Goal: Task Accomplishment & Management: Complete application form

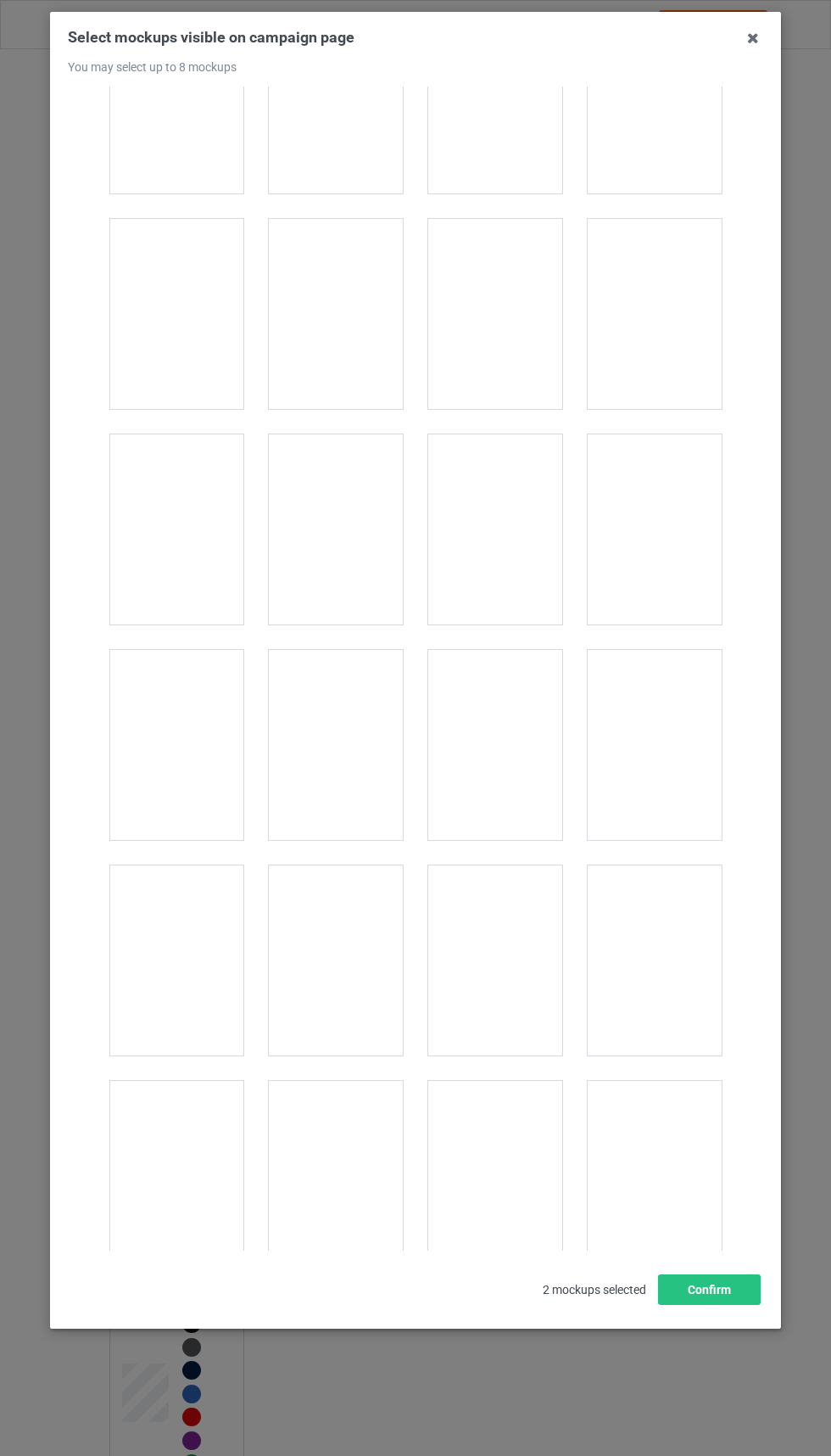
scroll to position [1191, 0]
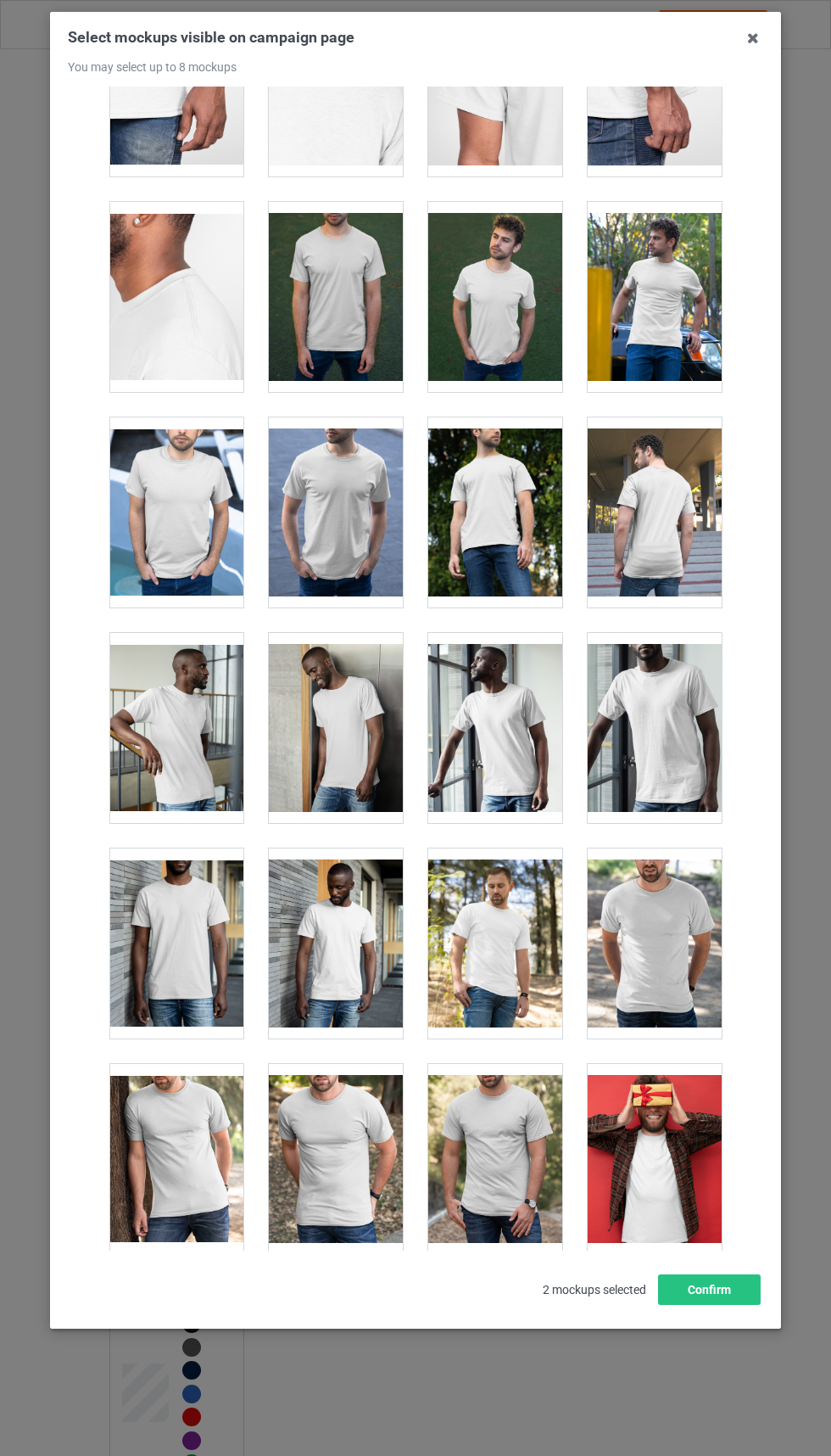
click at [819, 1259] on div "Select mockups visible on campaign page You may select up to 8 mockups 1 2 2 mo…" at bounding box center [416, 728] width 831 height 1456
click at [815, 1265] on div "Select mockups visible on campaign page You may select up to 8 mockups 1 2 2 mo…" at bounding box center [416, 728] width 831 height 1456
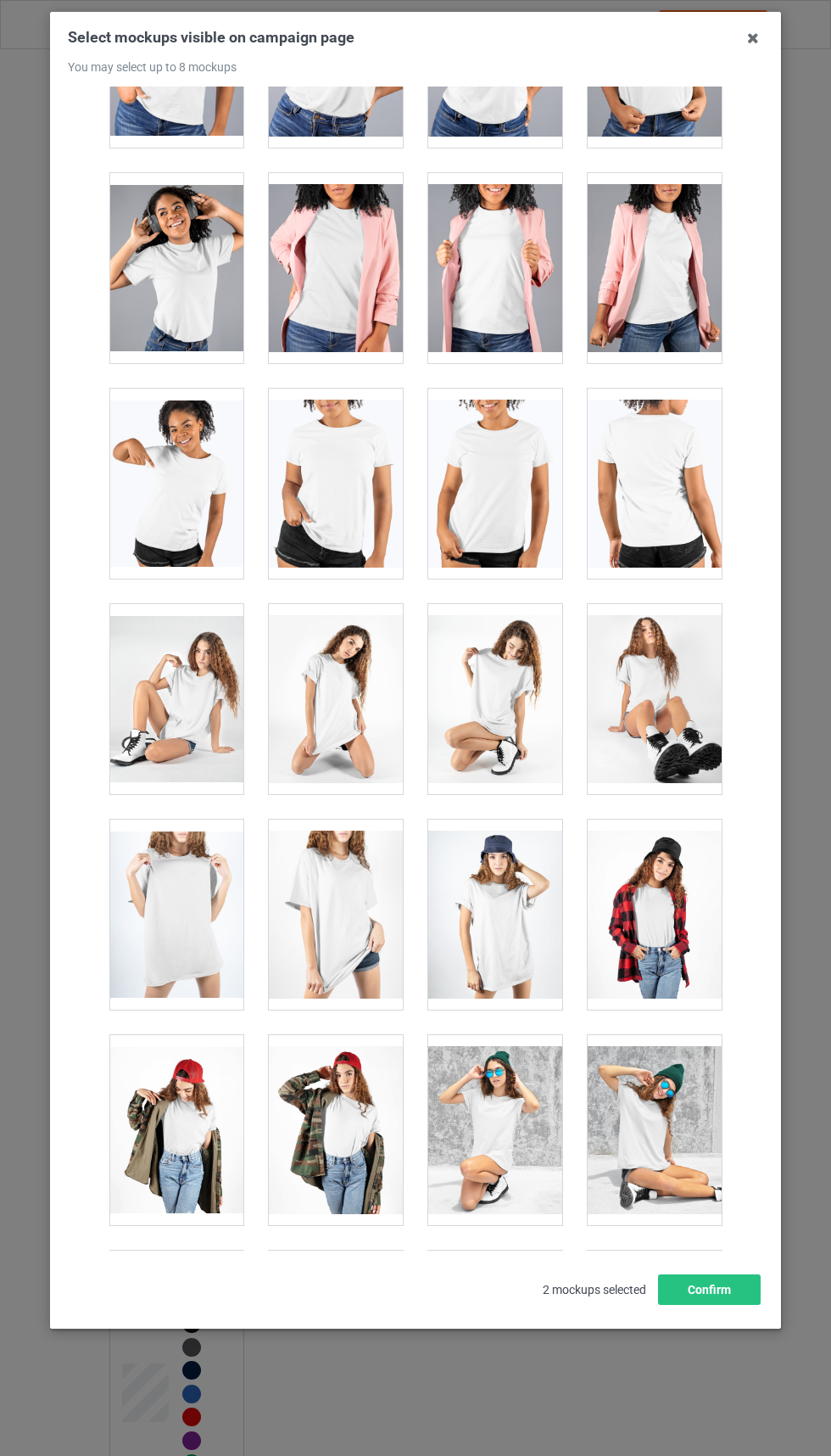
scroll to position [23517, 0]
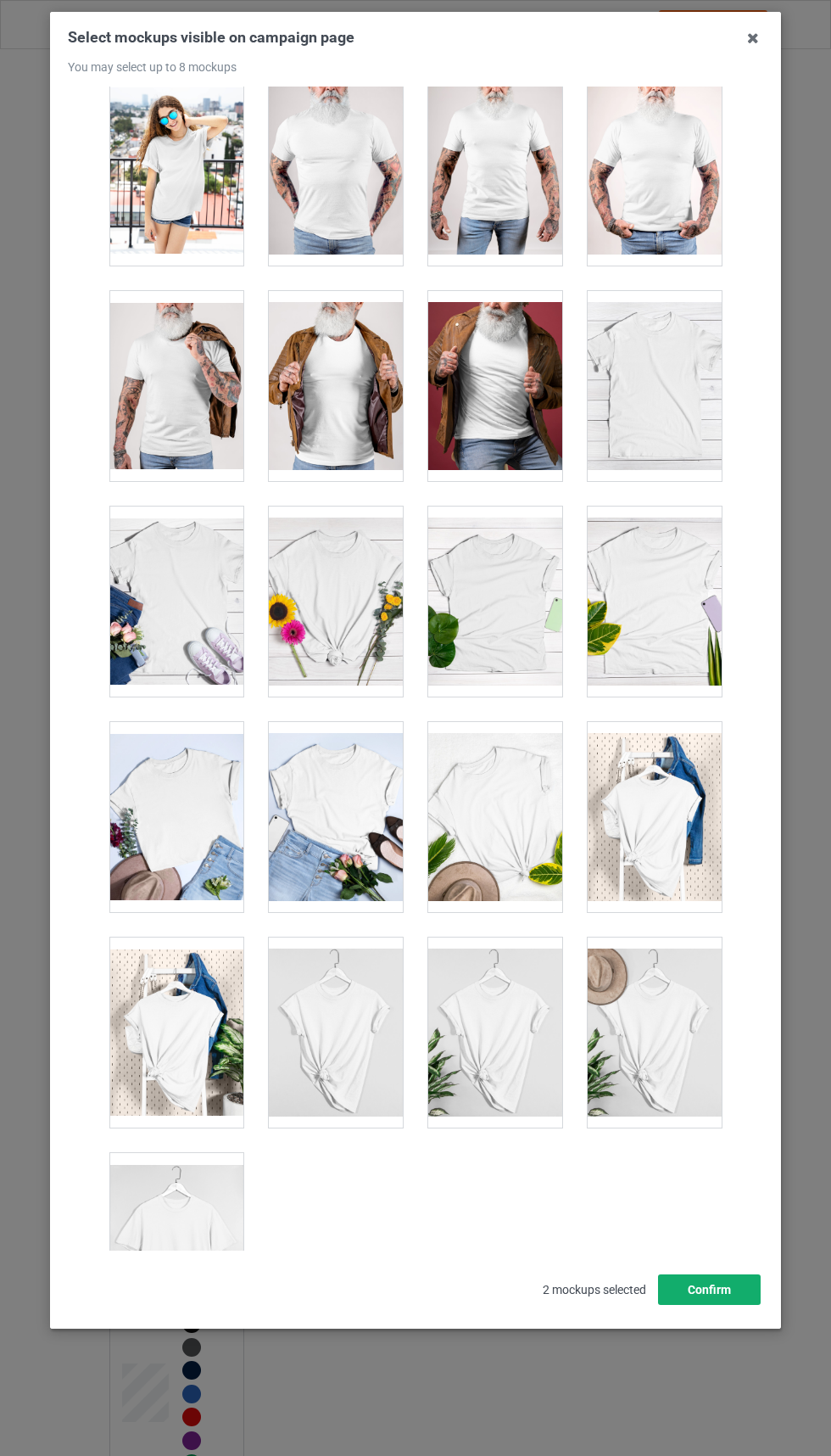
click at [698, 1305] on button "Confirm" at bounding box center [709, 1289] width 102 height 30
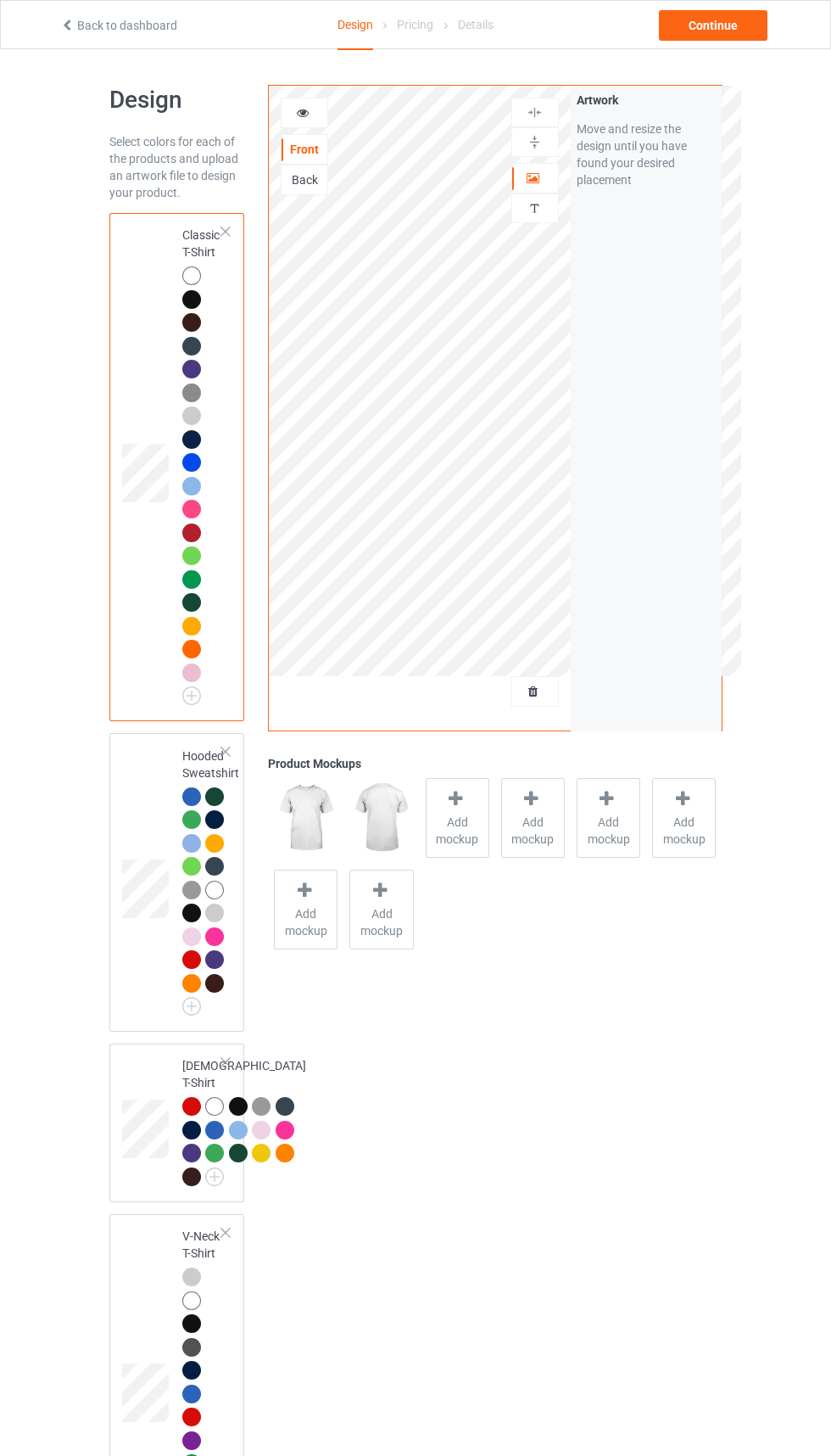
click at [534, 692] on icon at bounding box center [534, 689] width 15 height 12
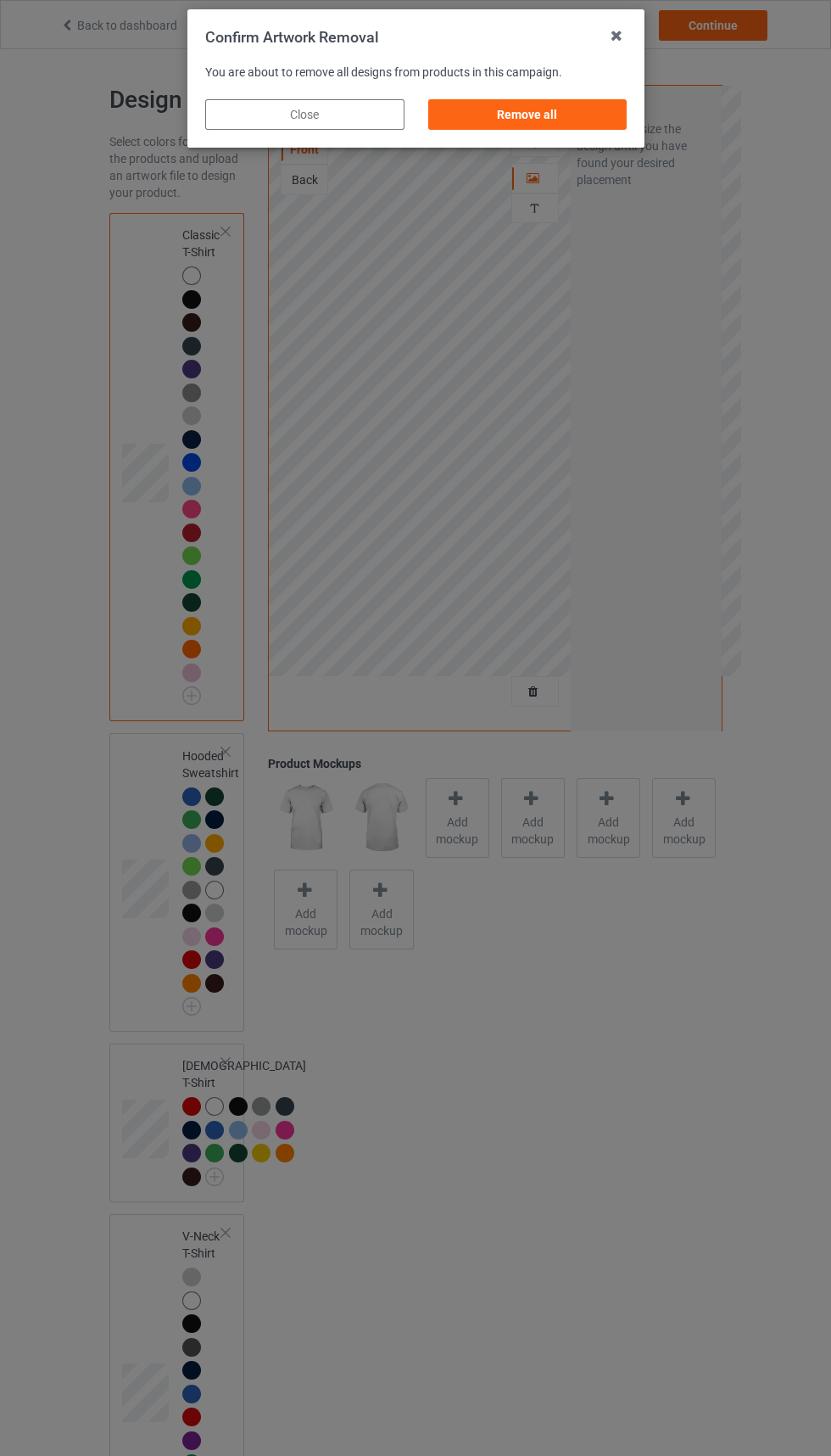
click at [545, 107] on div "Remove all" at bounding box center [527, 114] width 199 height 30
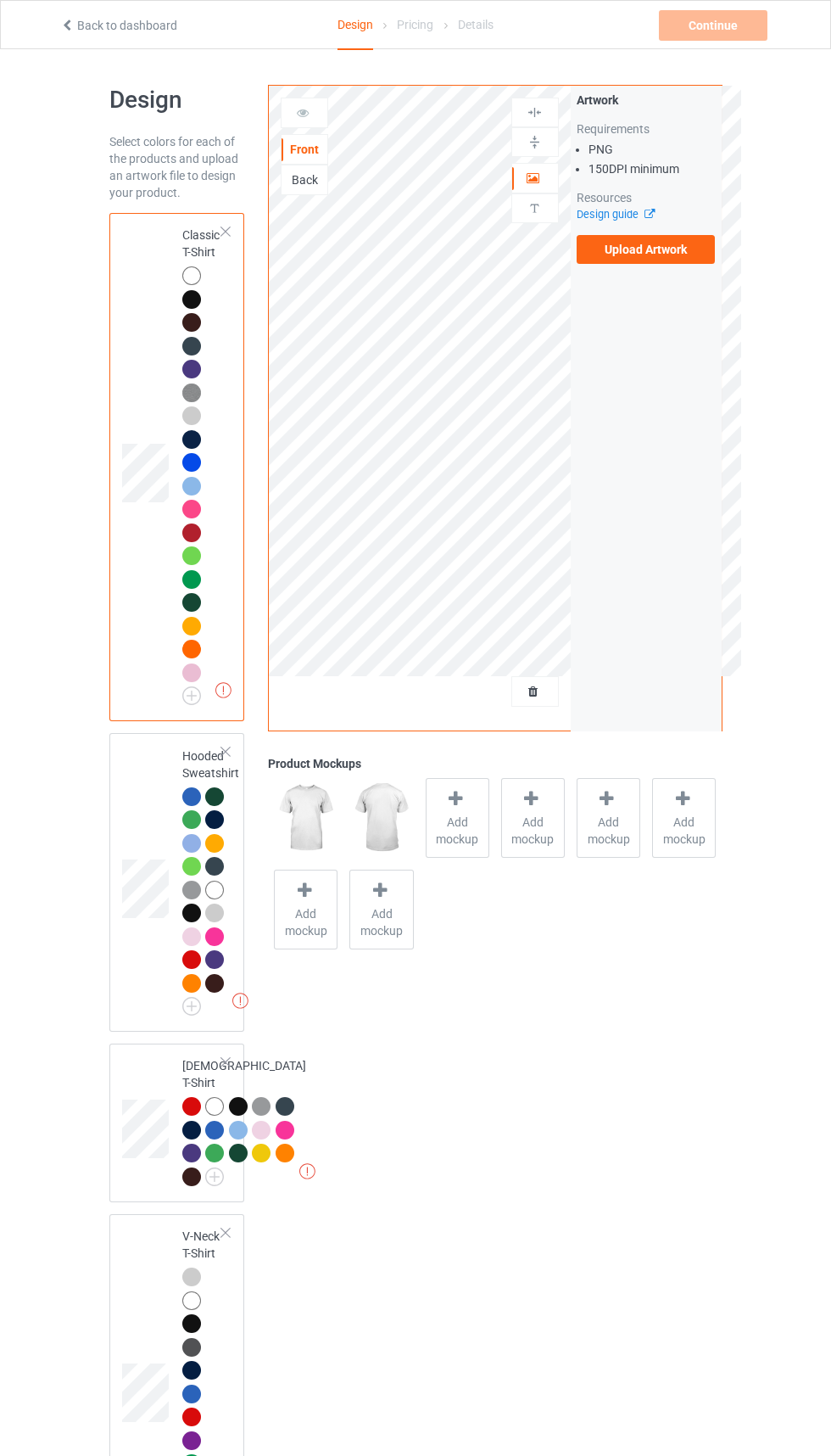
click at [636, 241] on label "Upload Artwork" at bounding box center [646, 250] width 139 height 29
click at [0, 0] on input "Upload Artwork" at bounding box center [0, 0] width 0 height 0
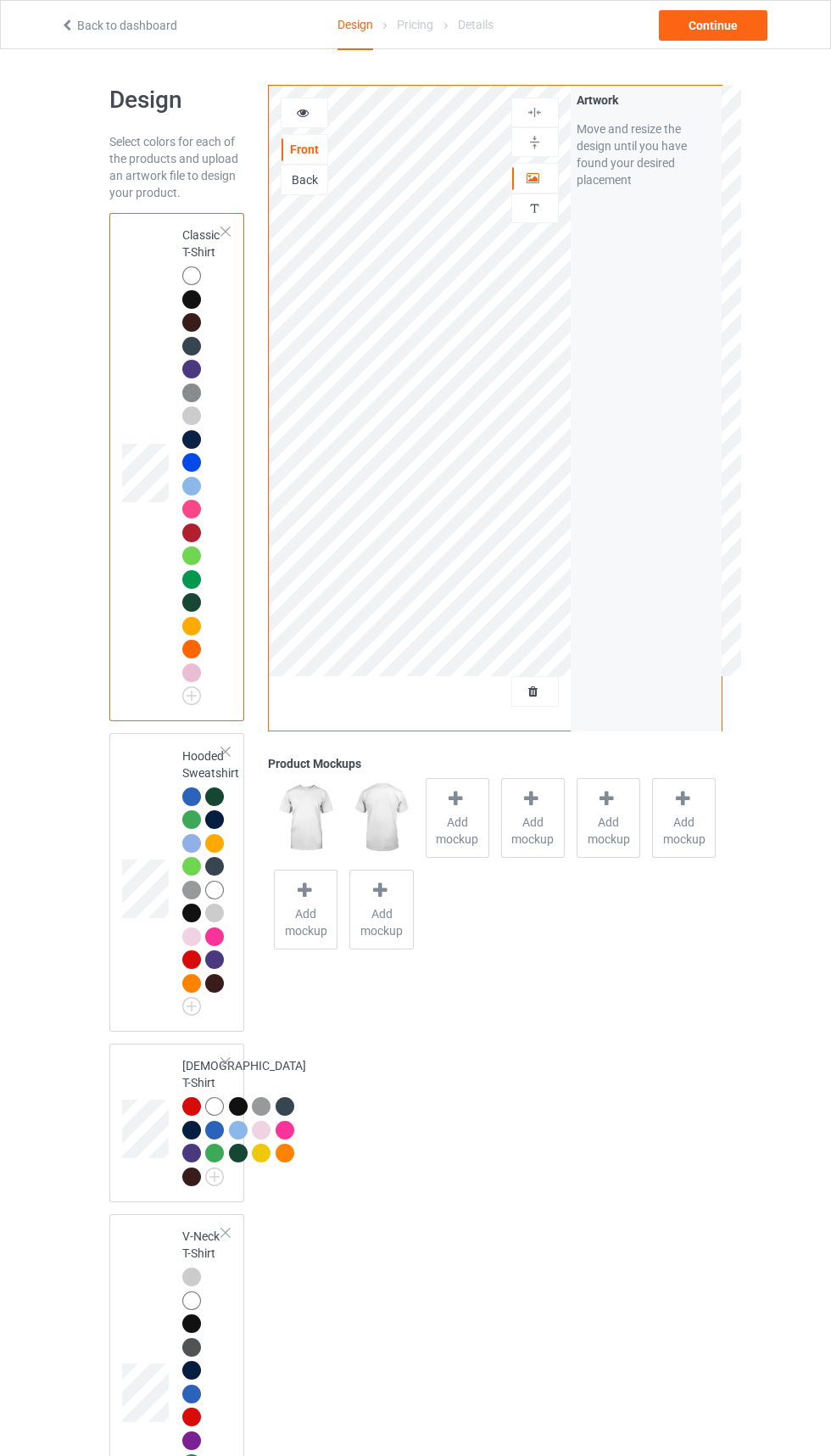
click at [451, 816] on span "Add mockup" at bounding box center [456, 830] width 61 height 34
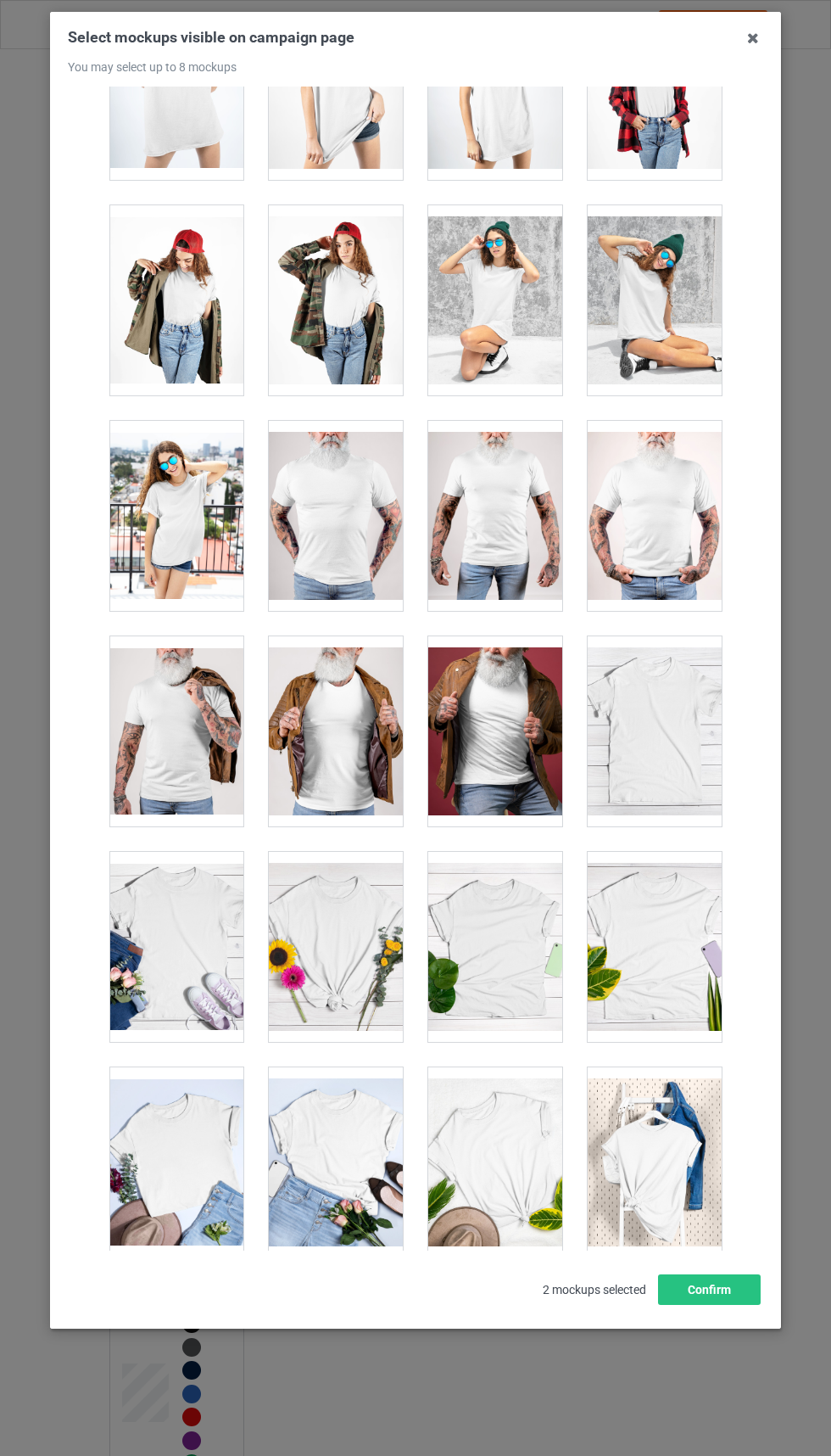
scroll to position [23243, 0]
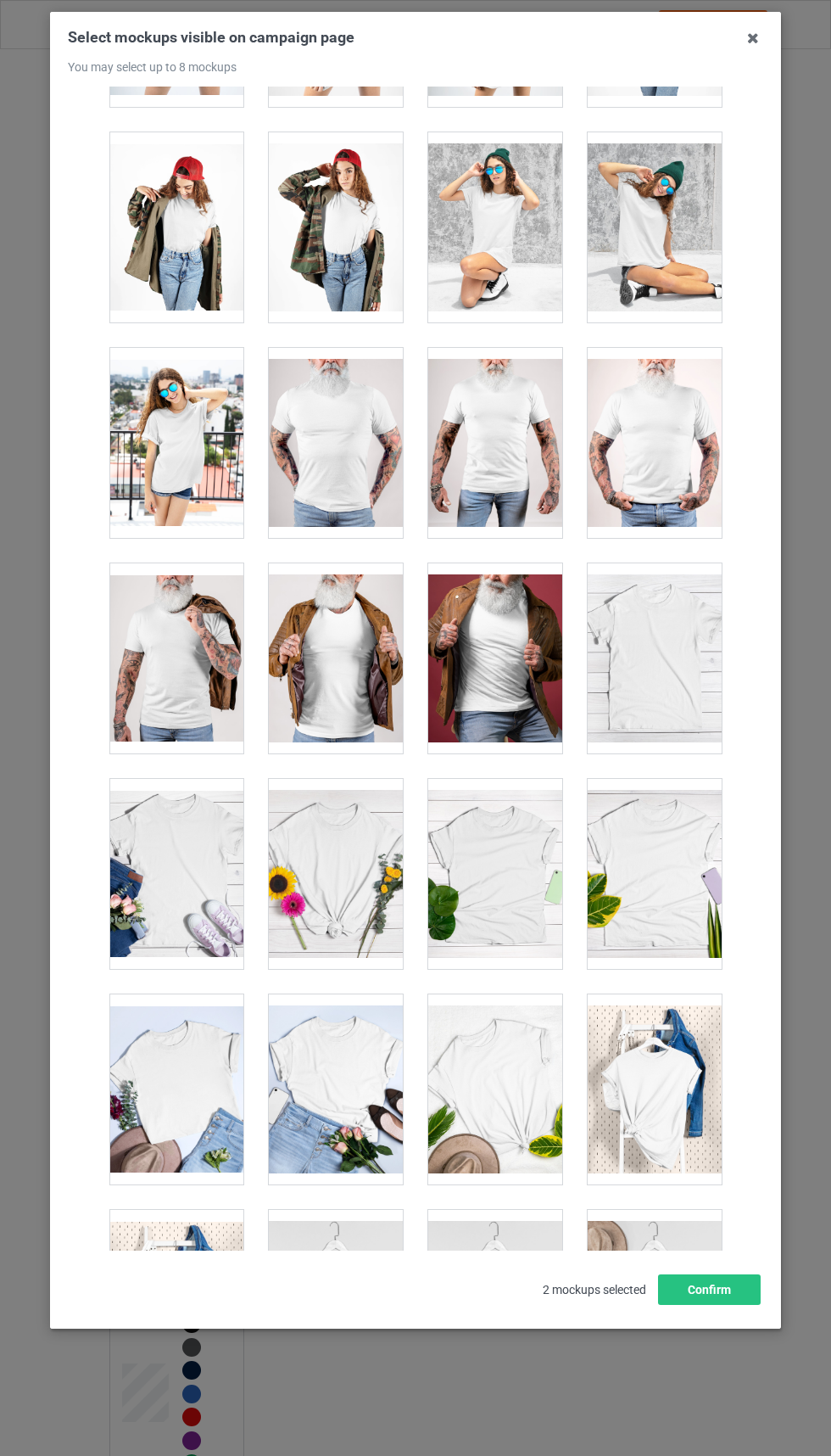
click at [683, 658] on div at bounding box center [654, 658] width 134 height 190
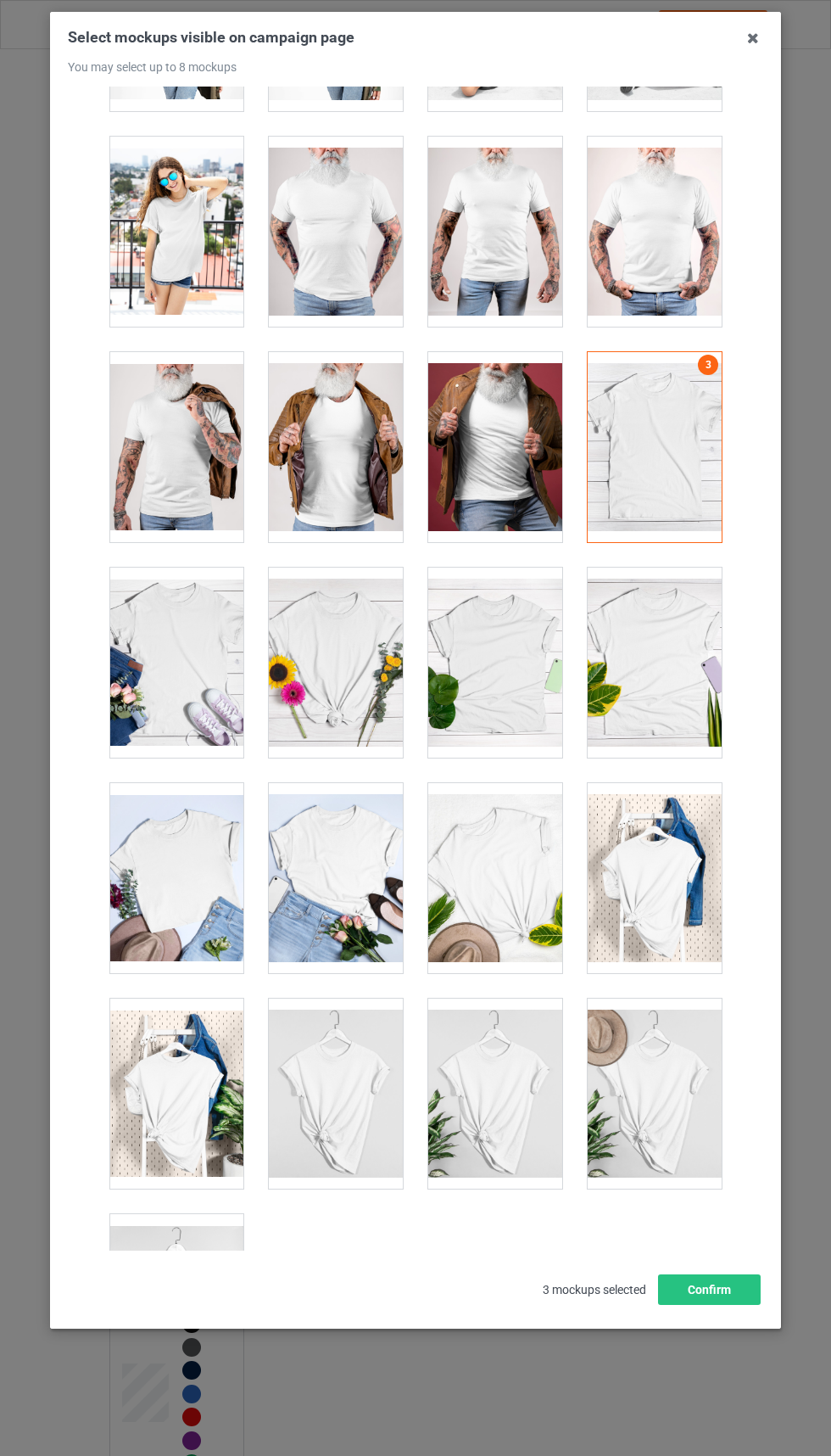
scroll to position [23517, 0]
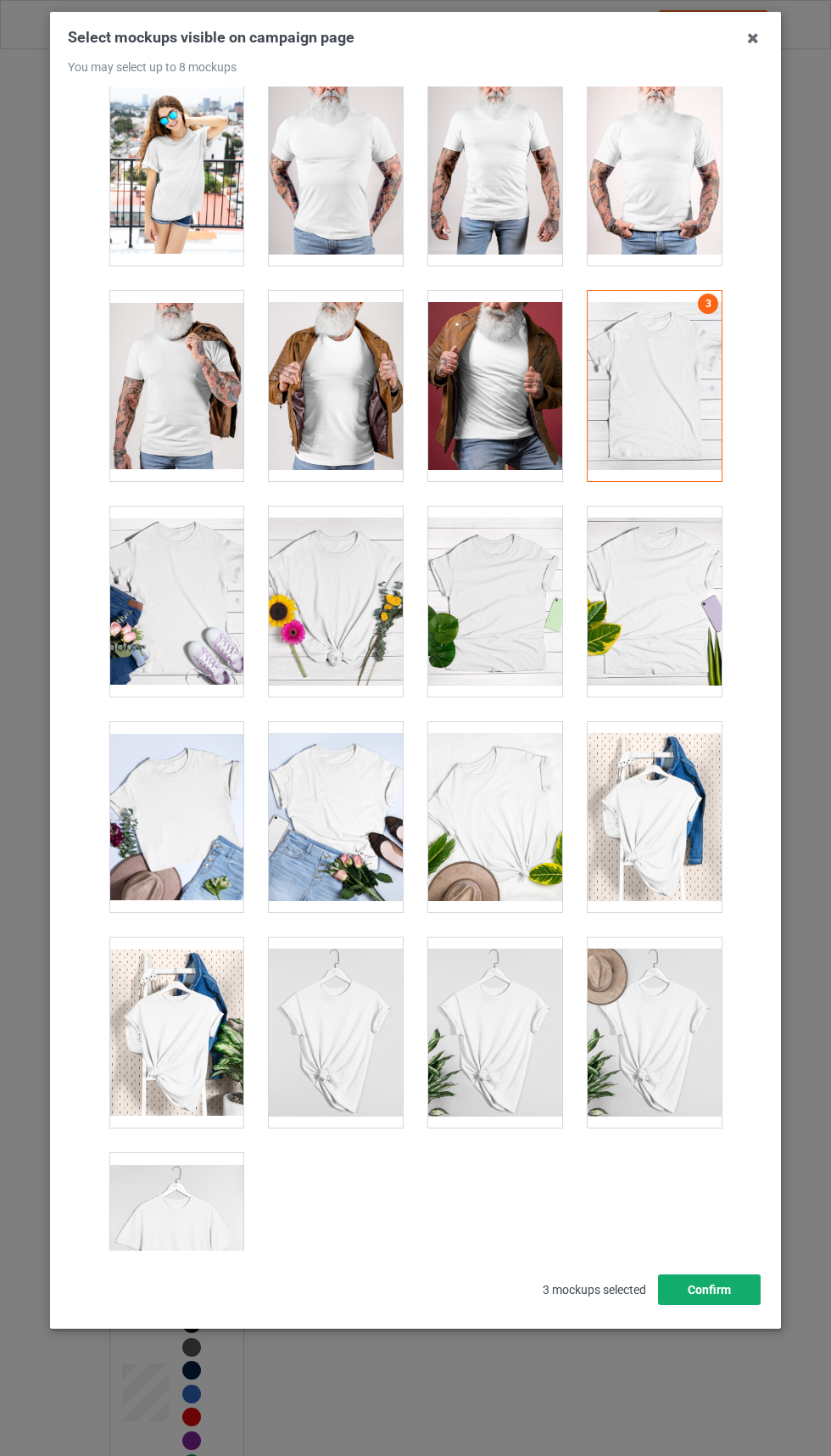
click at [723, 1305] on button "Confirm" at bounding box center [709, 1289] width 102 height 30
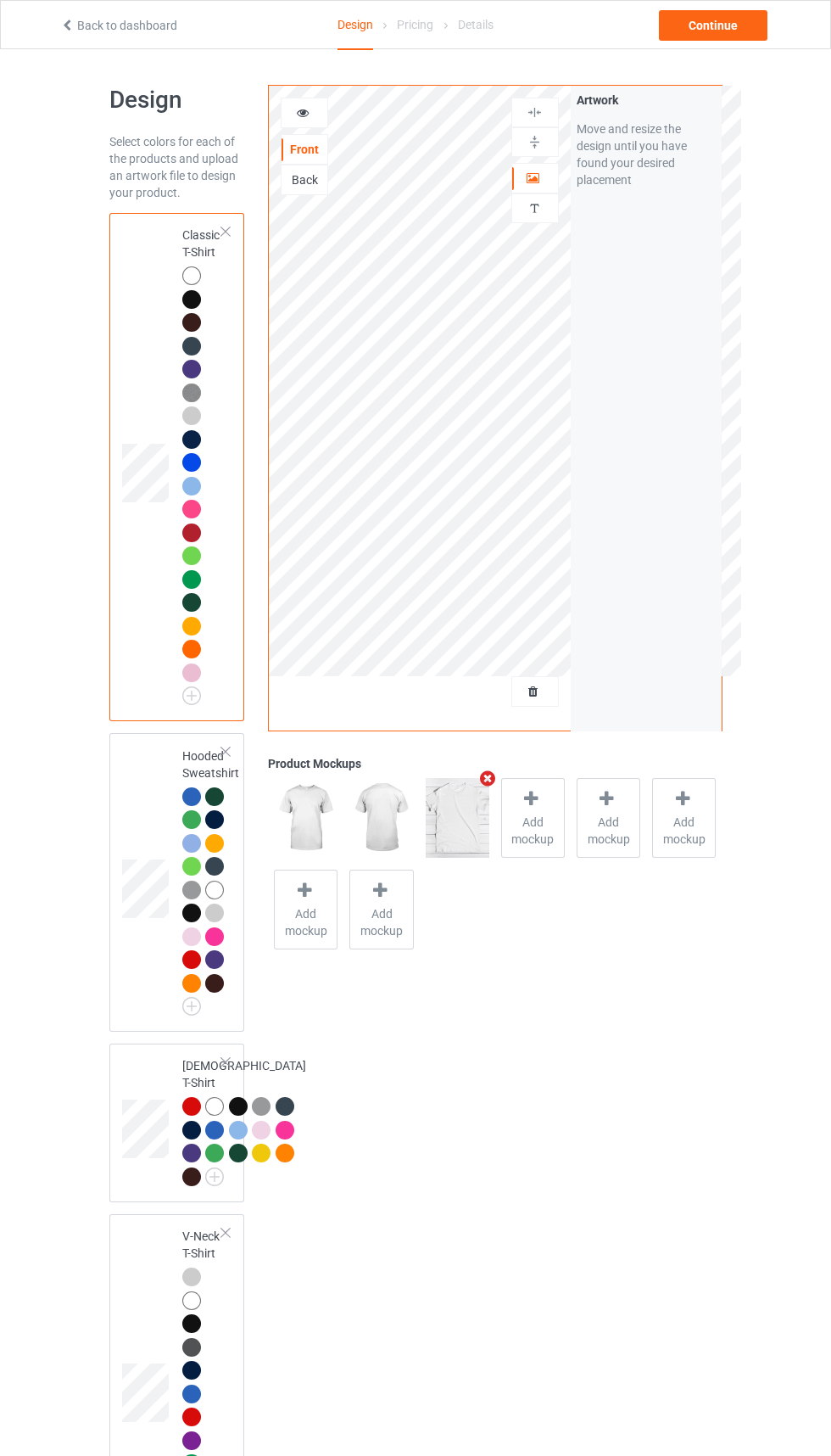
click at [293, 192] on div "Back" at bounding box center [304, 180] width 48 height 30
click at [315, 180] on div "Back" at bounding box center [304, 180] width 46 height 17
click at [284, 147] on div "Front" at bounding box center [304, 148] width 46 height 17
click at [305, 136] on div "Front" at bounding box center [304, 148] width 48 height 30
click at [683, 20] on div "Continue" at bounding box center [713, 24] width 108 height 30
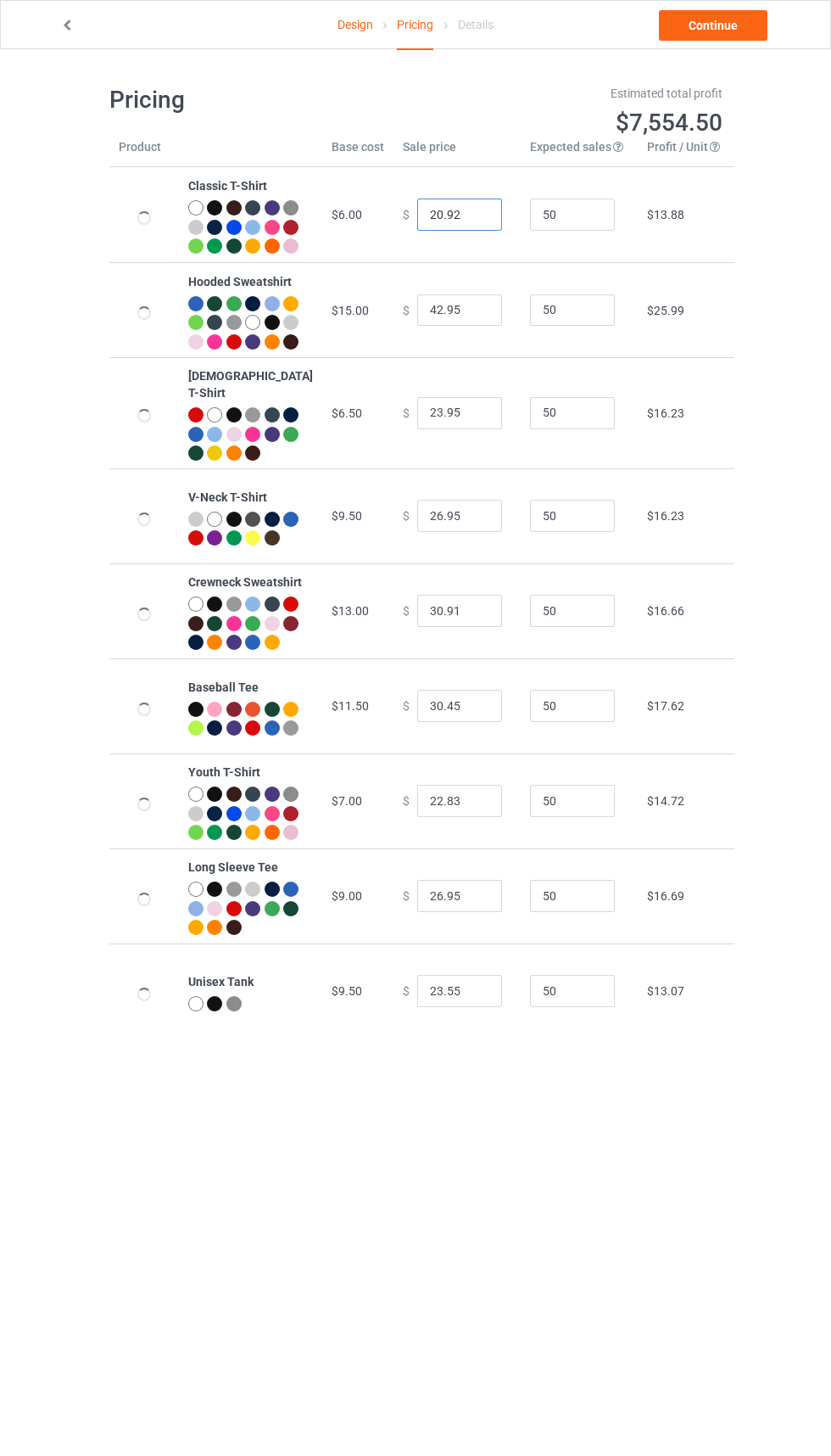
click at [451, 218] on input "20.92" at bounding box center [459, 214] width 85 height 32
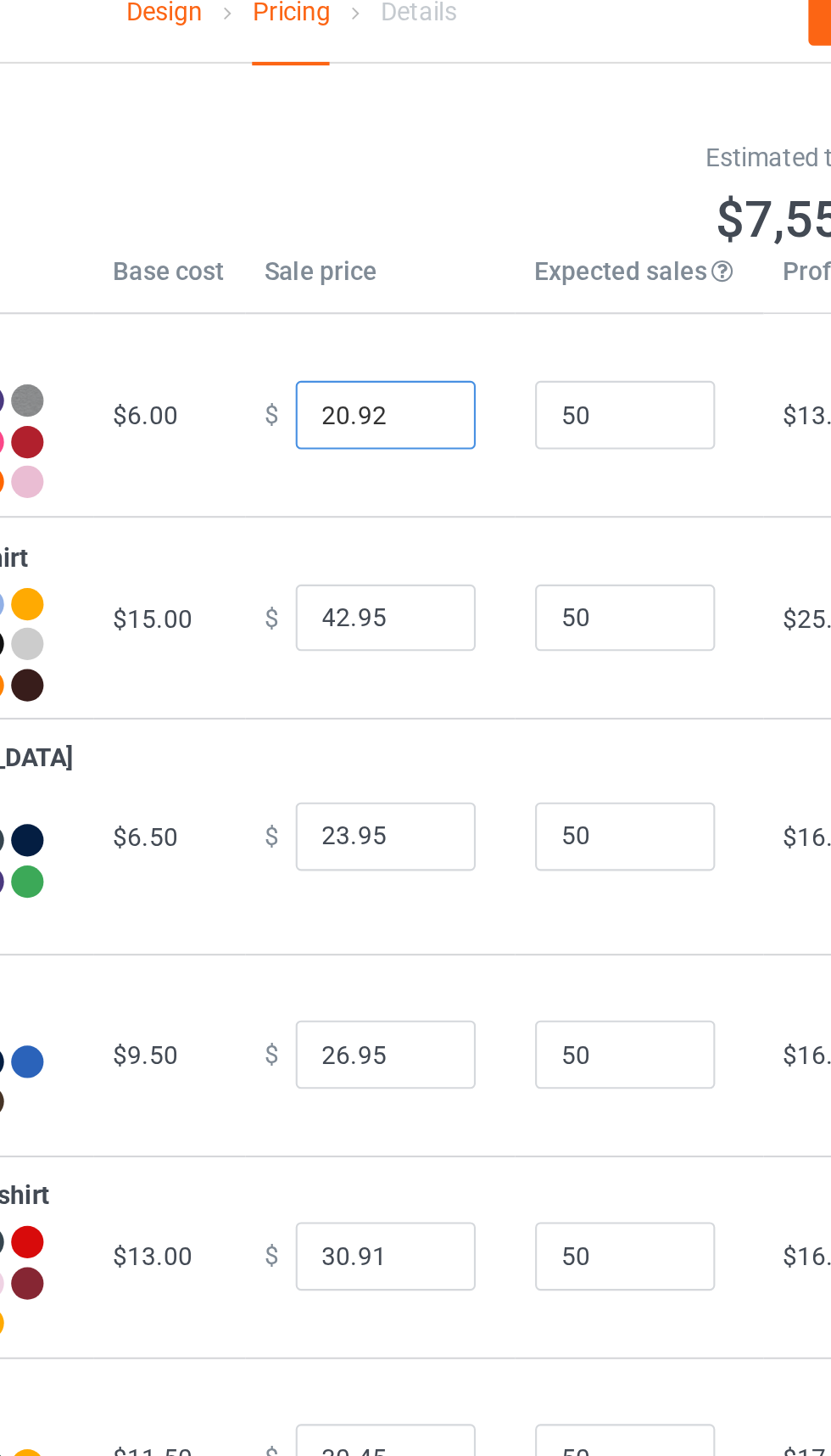
click at [417, 217] on input "20.92" at bounding box center [459, 214] width 85 height 32
click at [418, 222] on input "20.92" at bounding box center [459, 214] width 85 height 32
click at [419, 218] on input "20.92" at bounding box center [459, 214] width 85 height 32
click at [449, 222] on input "21.92" at bounding box center [459, 214] width 85 height 32
click at [437, 221] on input "21.92" at bounding box center [459, 214] width 85 height 32
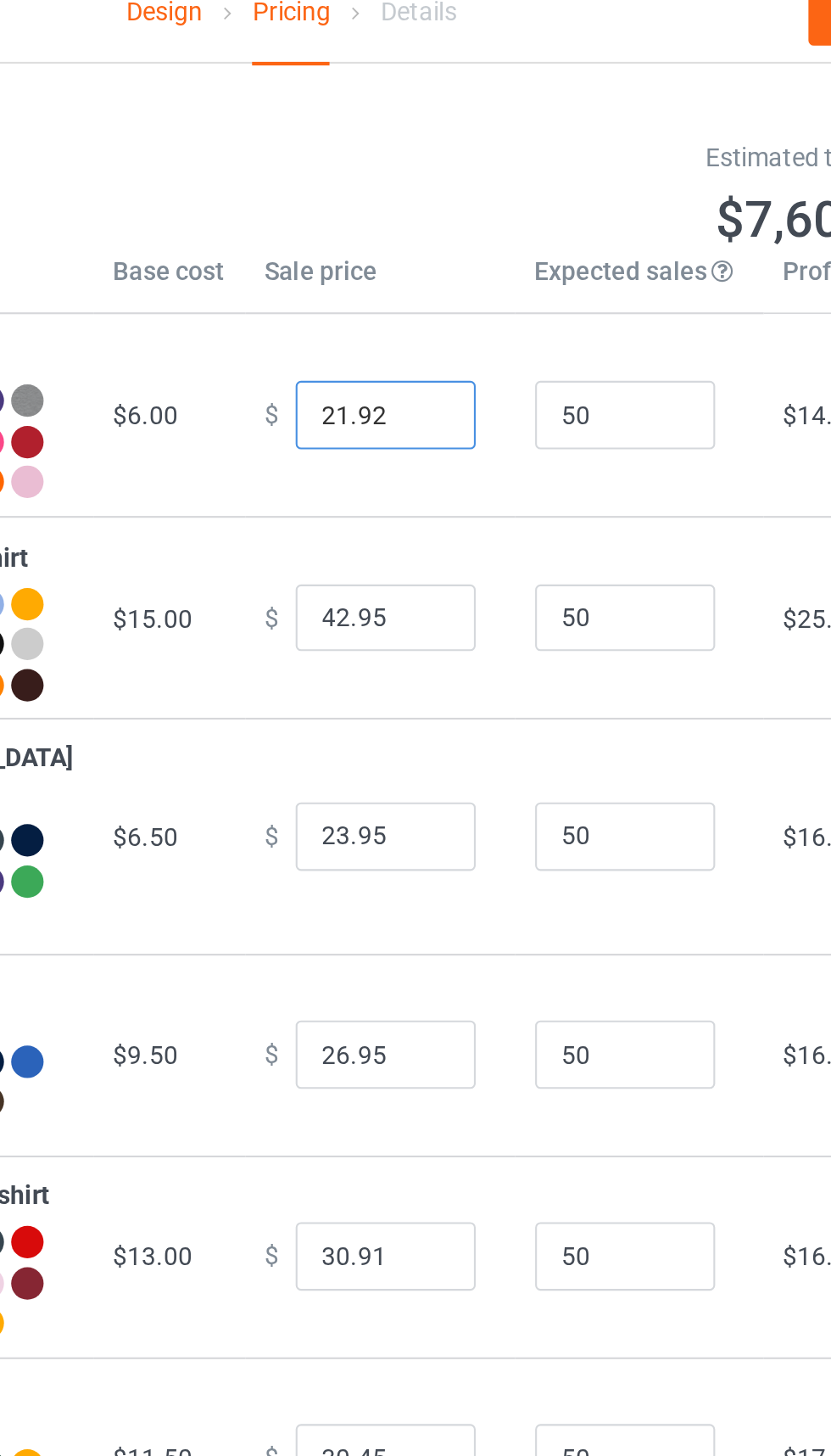
click at [433, 219] on input "21.92" at bounding box center [459, 214] width 85 height 32
click at [444, 218] on input "21.92" at bounding box center [459, 214] width 85 height 32
type input "21.34"
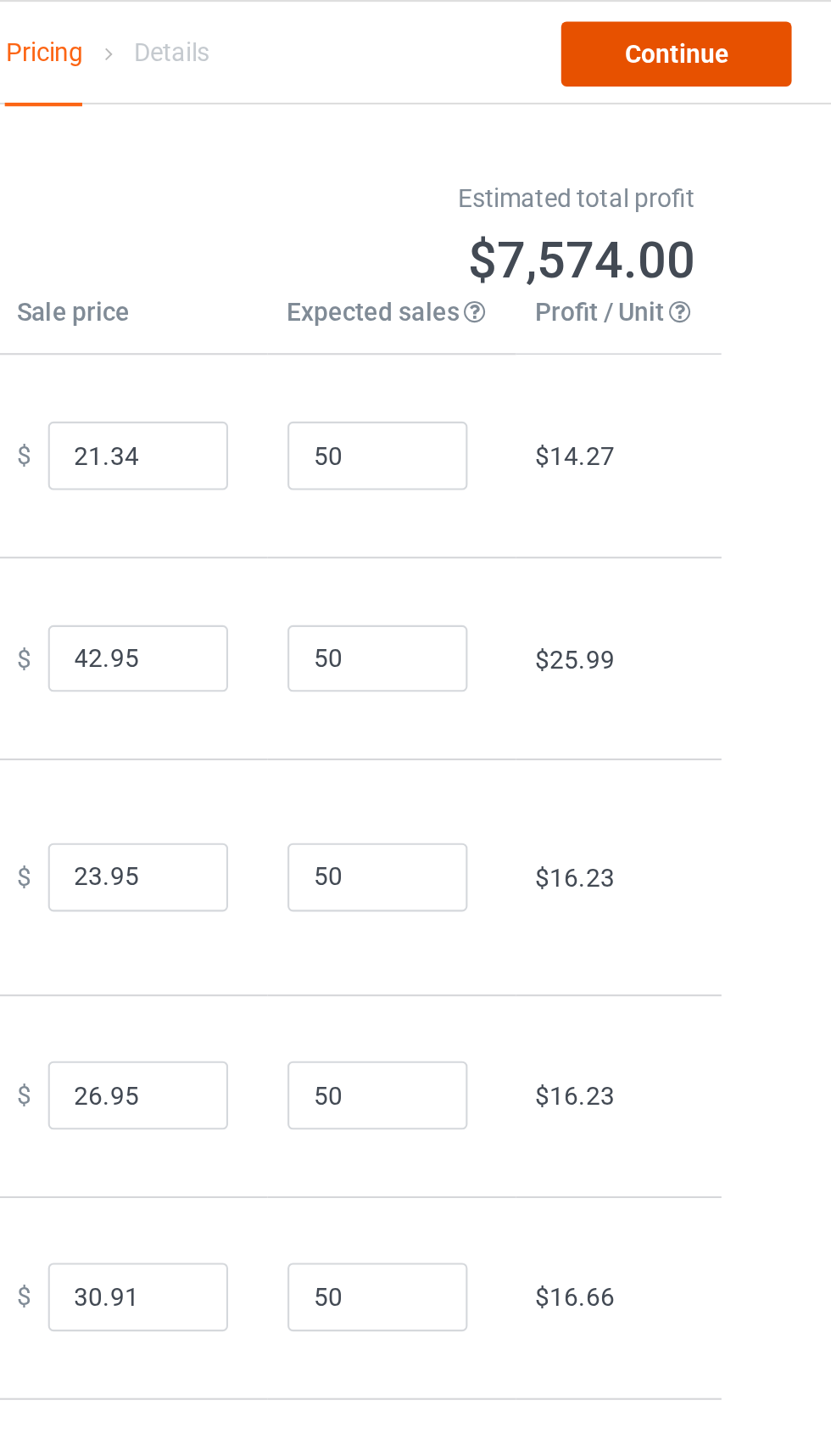
click at [718, 39] on link "Continue" at bounding box center [713, 24] width 108 height 30
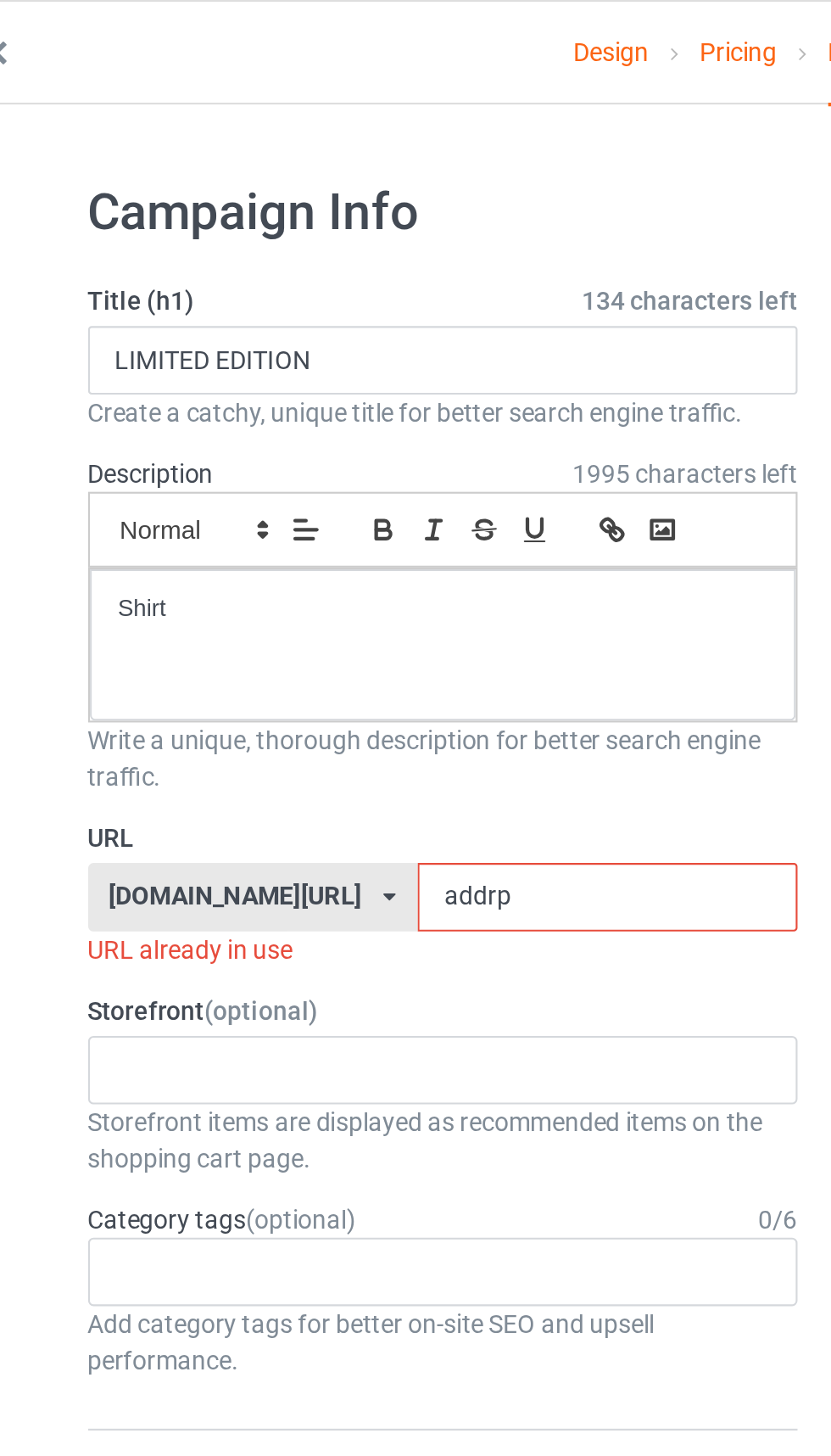
click at [293, 420] on input "addrp" at bounding box center [353, 422] width 178 height 32
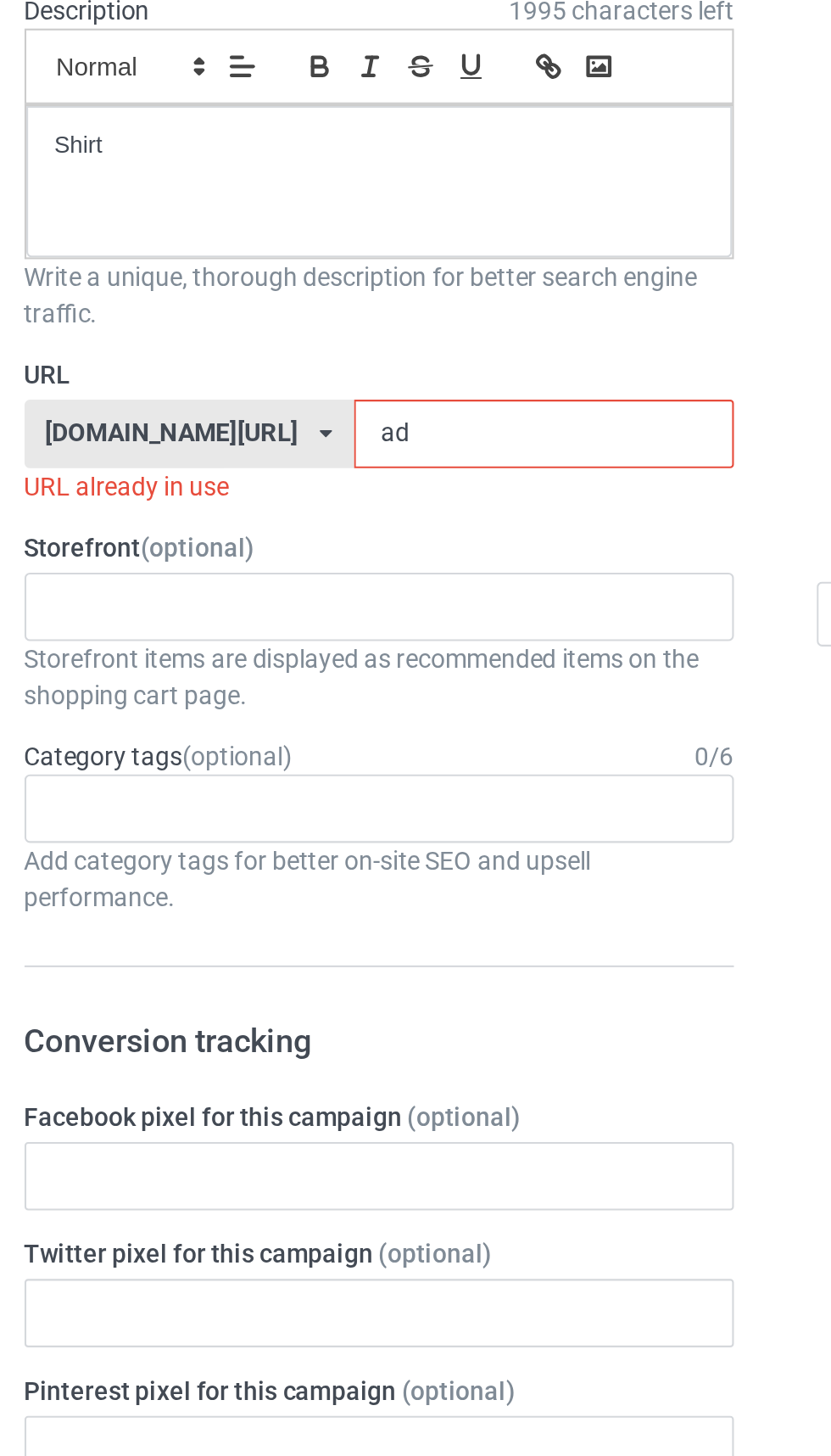
type input "a"
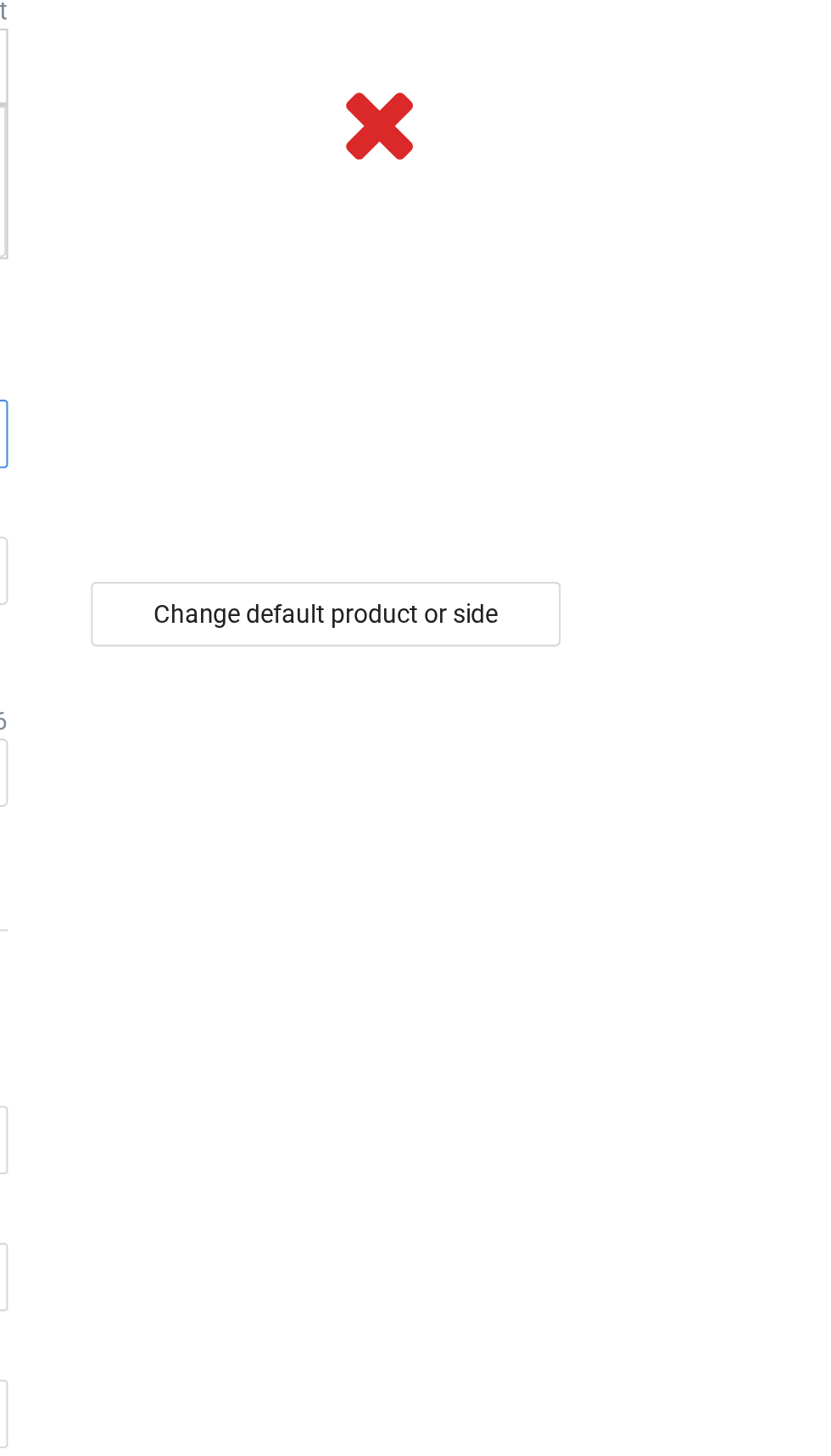
type input "Grmn1"
click at [667, 507] on div "Change default product or side" at bounding box center [593, 506] width 221 height 30
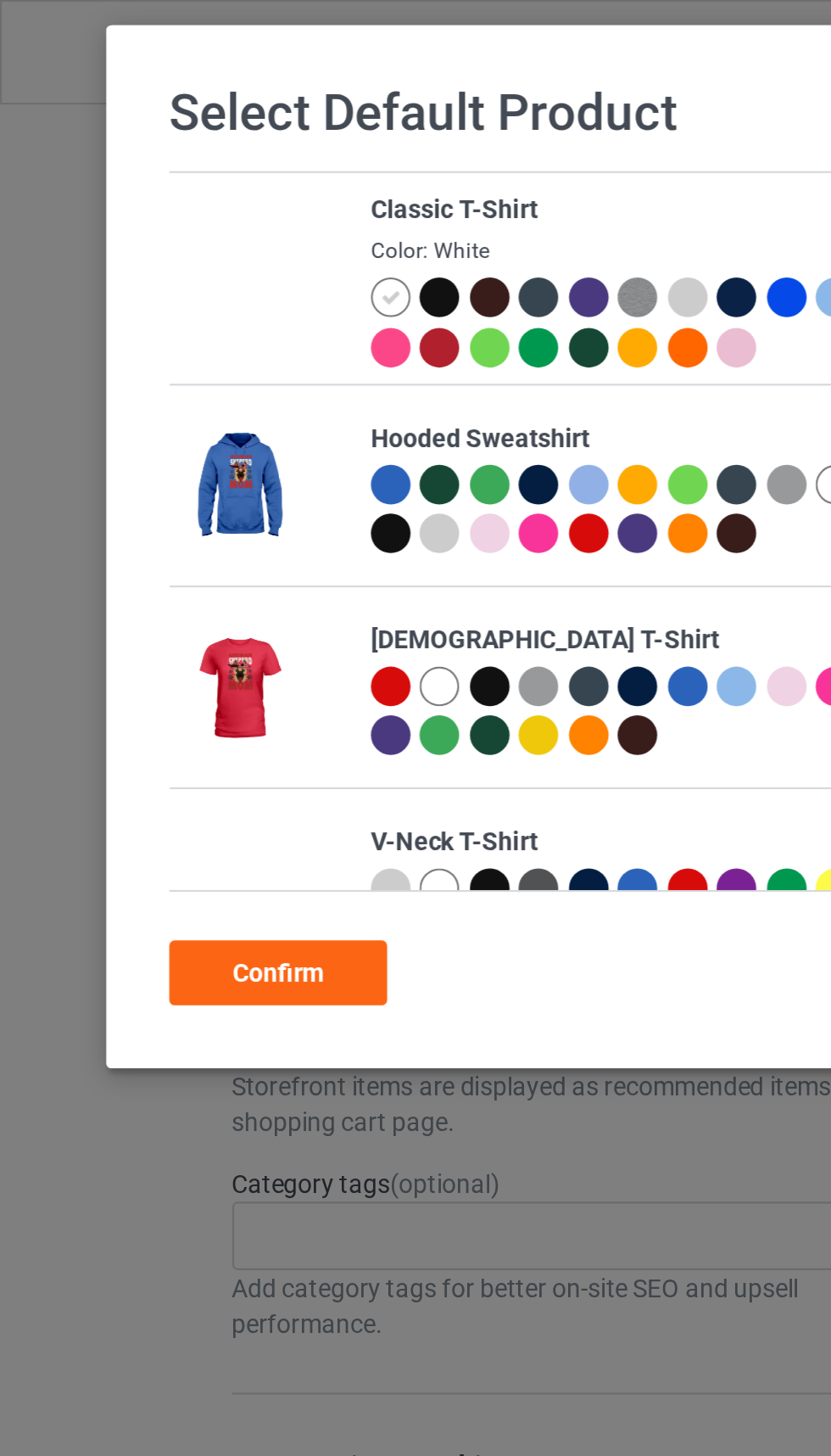
click at [207, 142] on div at bounding box center [207, 140] width 19 height 19
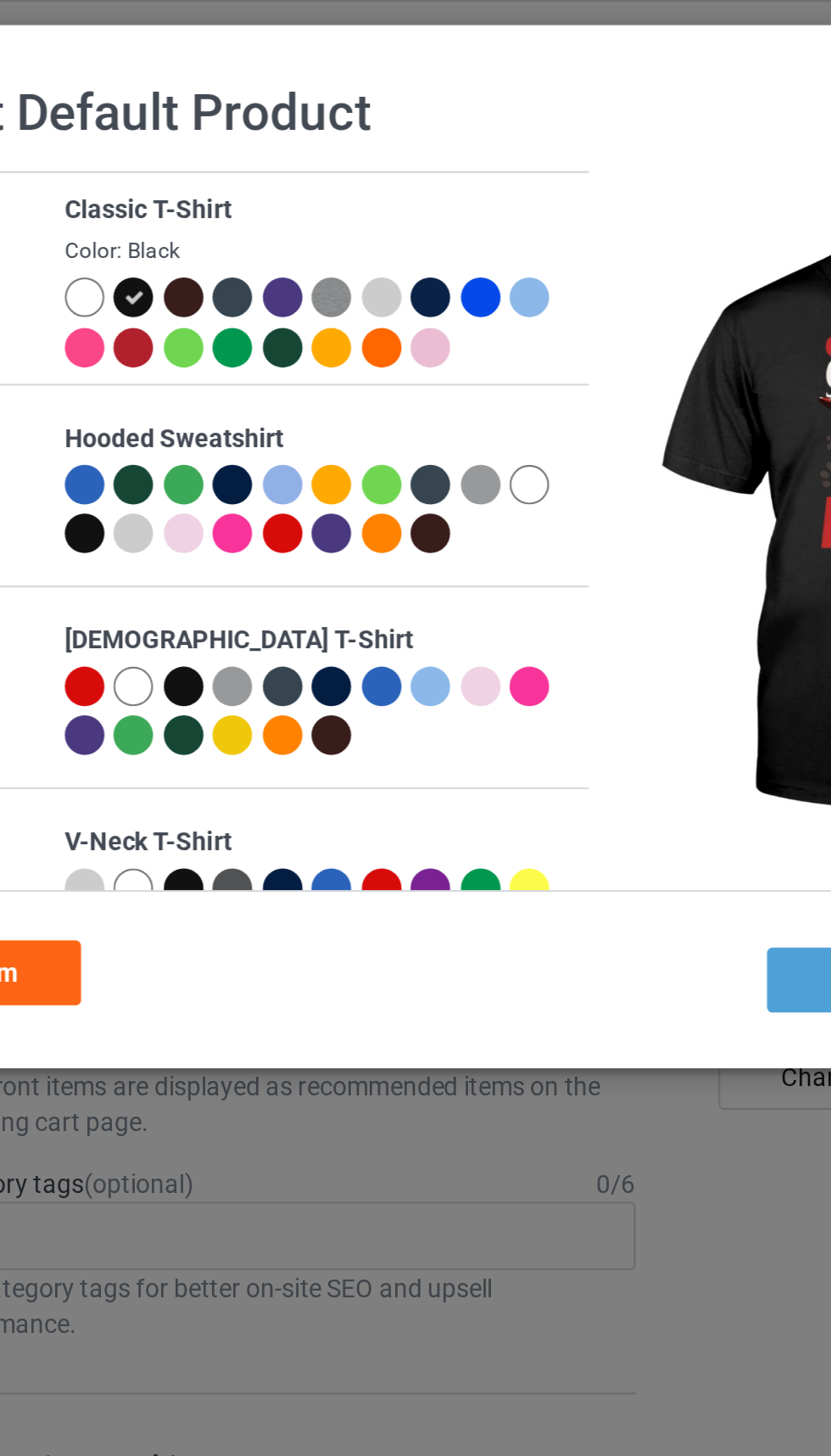
click at [185, 140] on div at bounding box center [183, 140] width 19 height 19
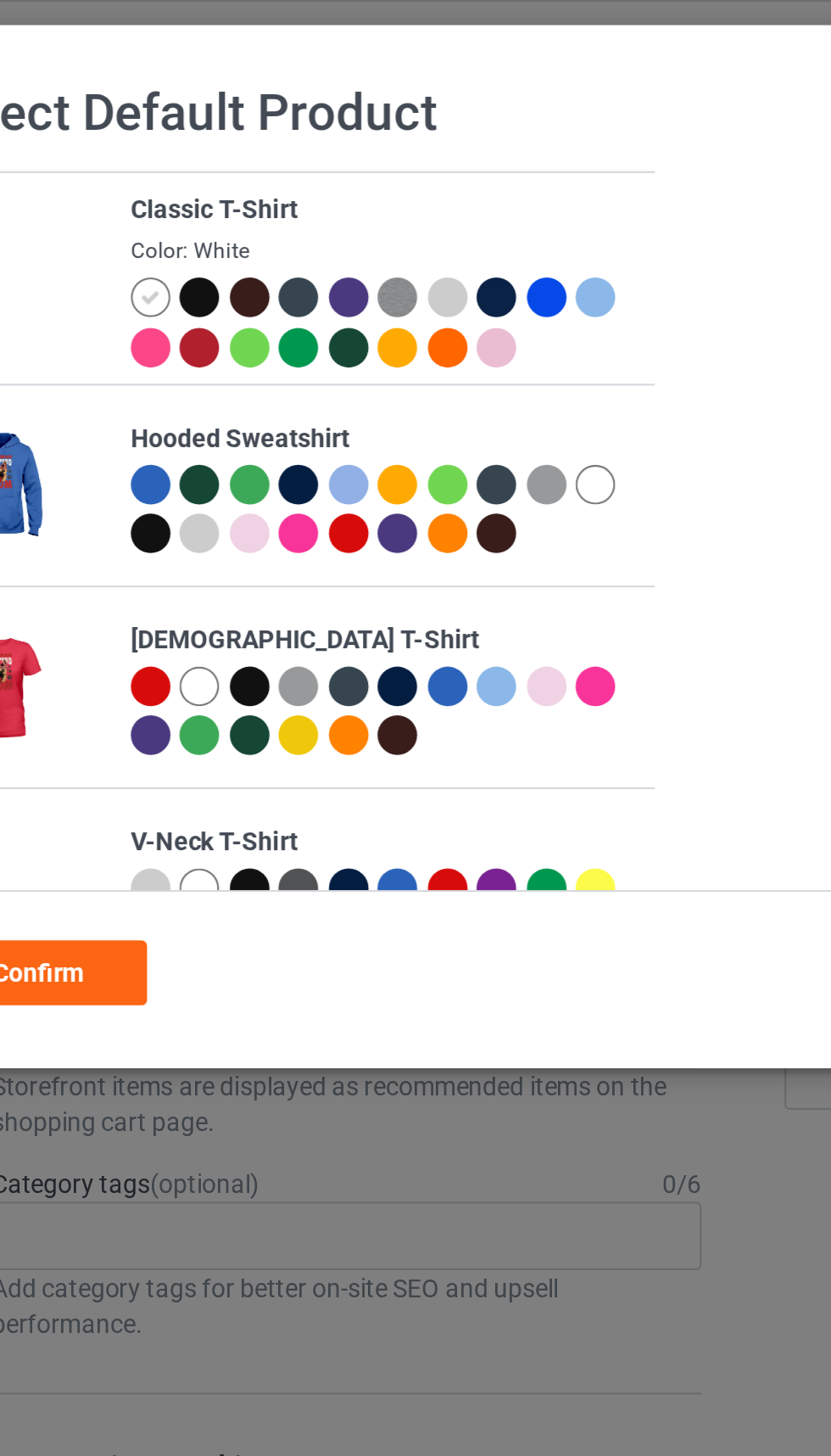
click at [393, 140] on div at bounding box center [393, 140] width 19 height 19
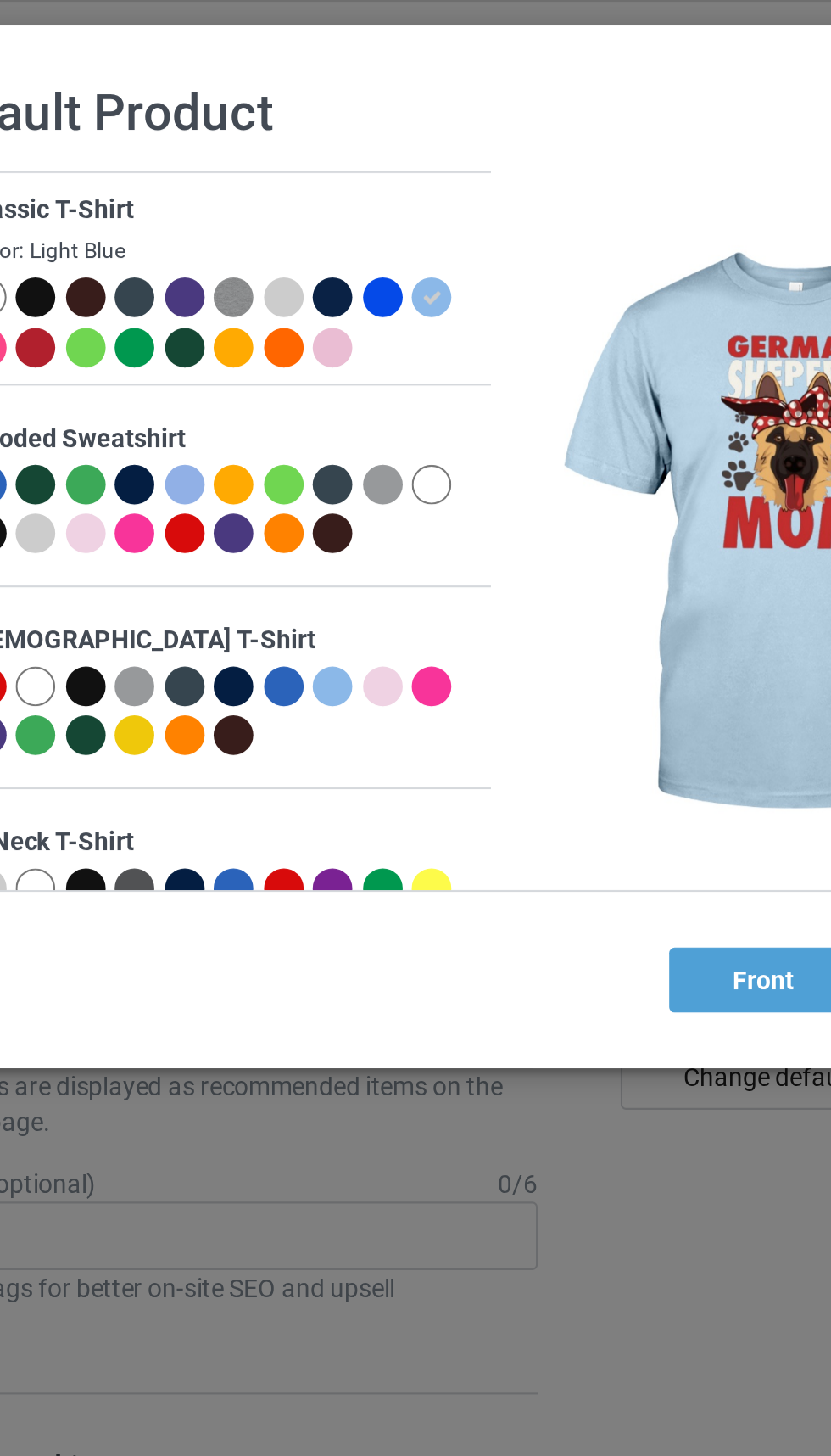
click at [370, 141] on div at bounding box center [370, 140] width 19 height 19
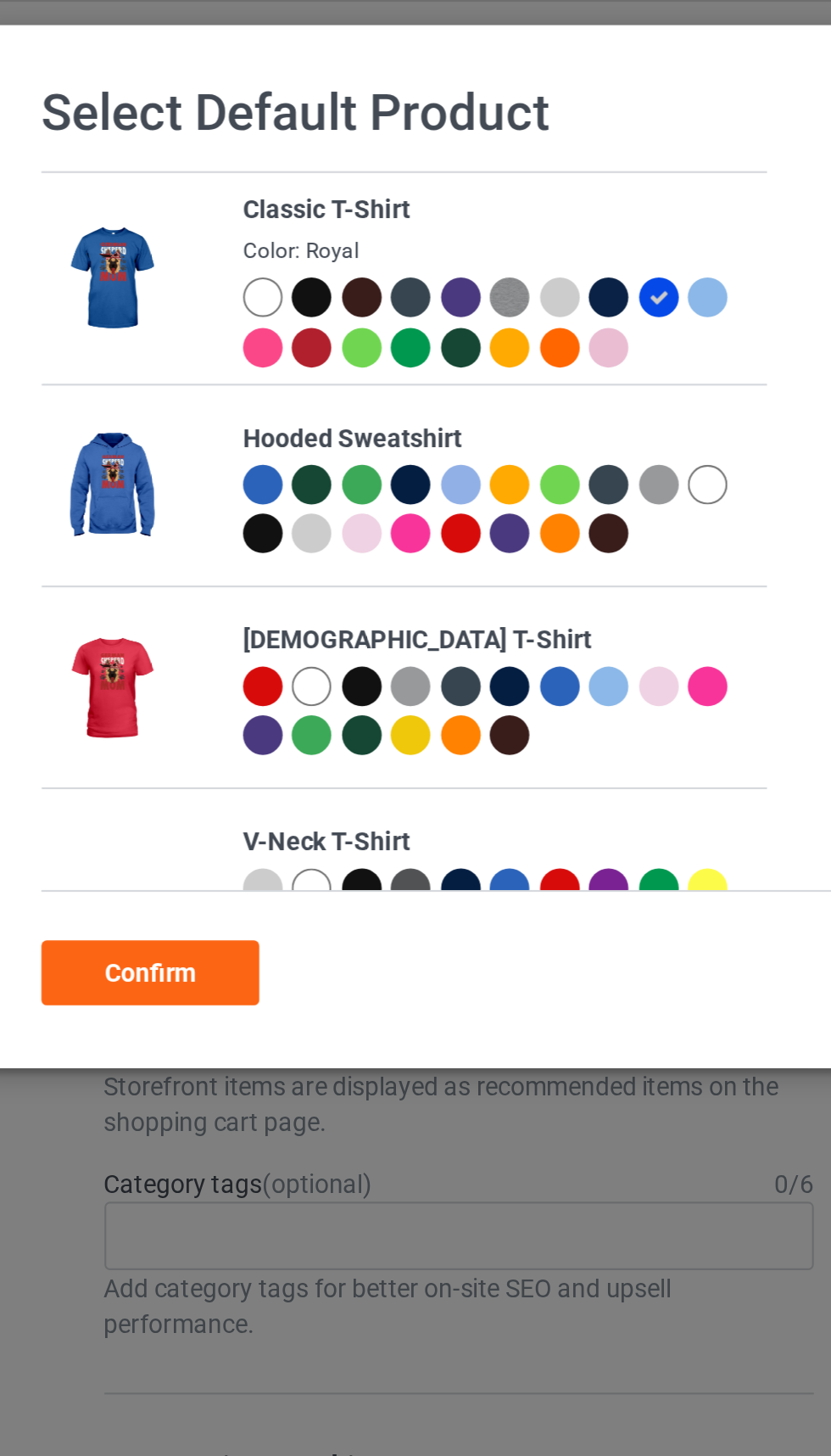
click at [147, 450] on div "Confirm" at bounding box center [131, 458] width 102 height 30
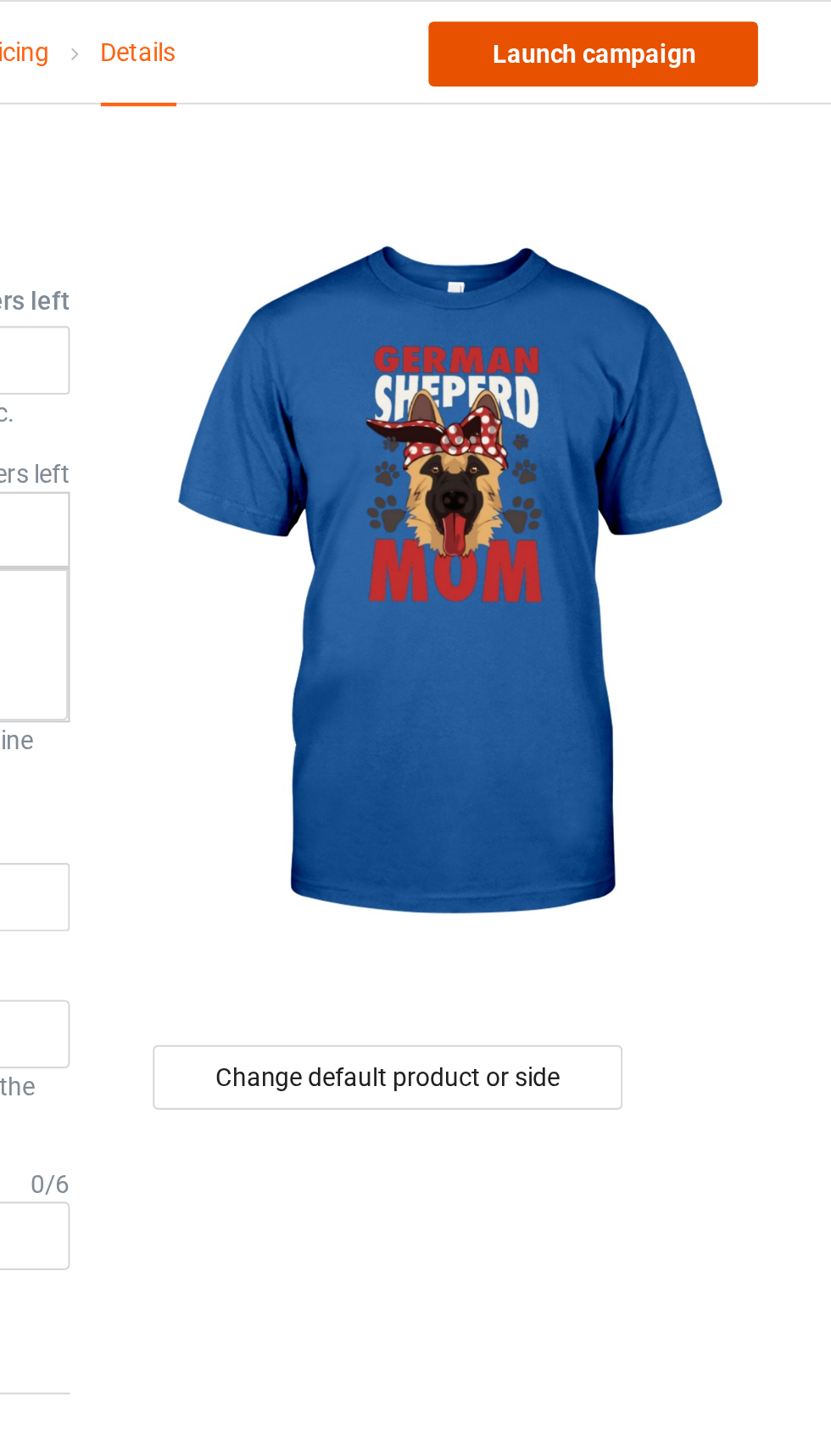
click at [705, 22] on link "Launch campaign" at bounding box center [690, 24] width 155 height 30
